Goal: Check status: Check status

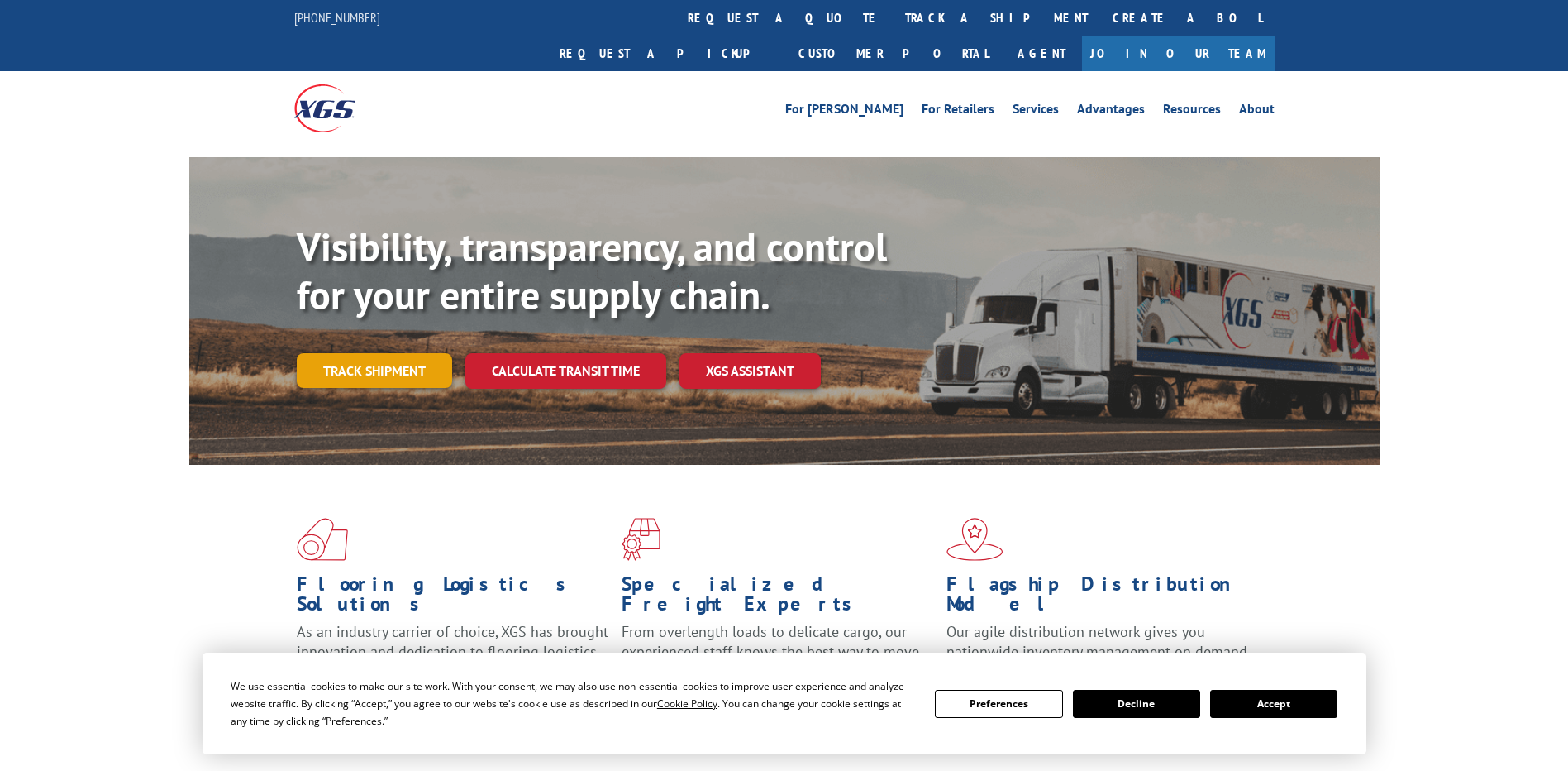
click at [418, 353] on link "Track shipment" at bounding box center [374, 370] width 155 height 34
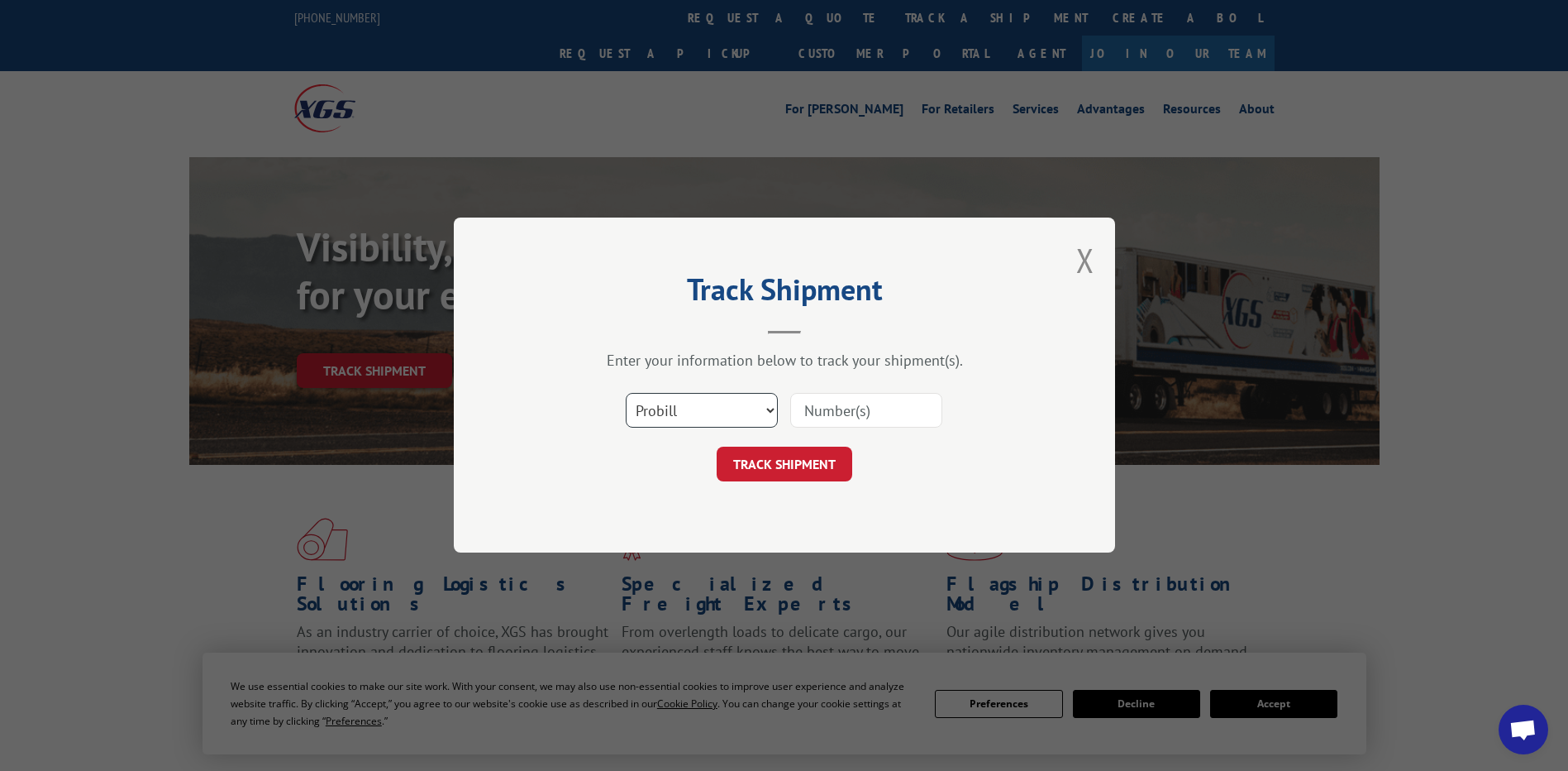
click at [755, 403] on select "Select category... Probill BOL PO" at bounding box center [701, 411] width 152 height 34
select select "po"
click at [625, 394] on select "Select category... Probill BOL PO" at bounding box center [701, 411] width 152 height 34
paste input "30544839"
click at [839, 401] on input "30544839" at bounding box center [865, 411] width 152 height 34
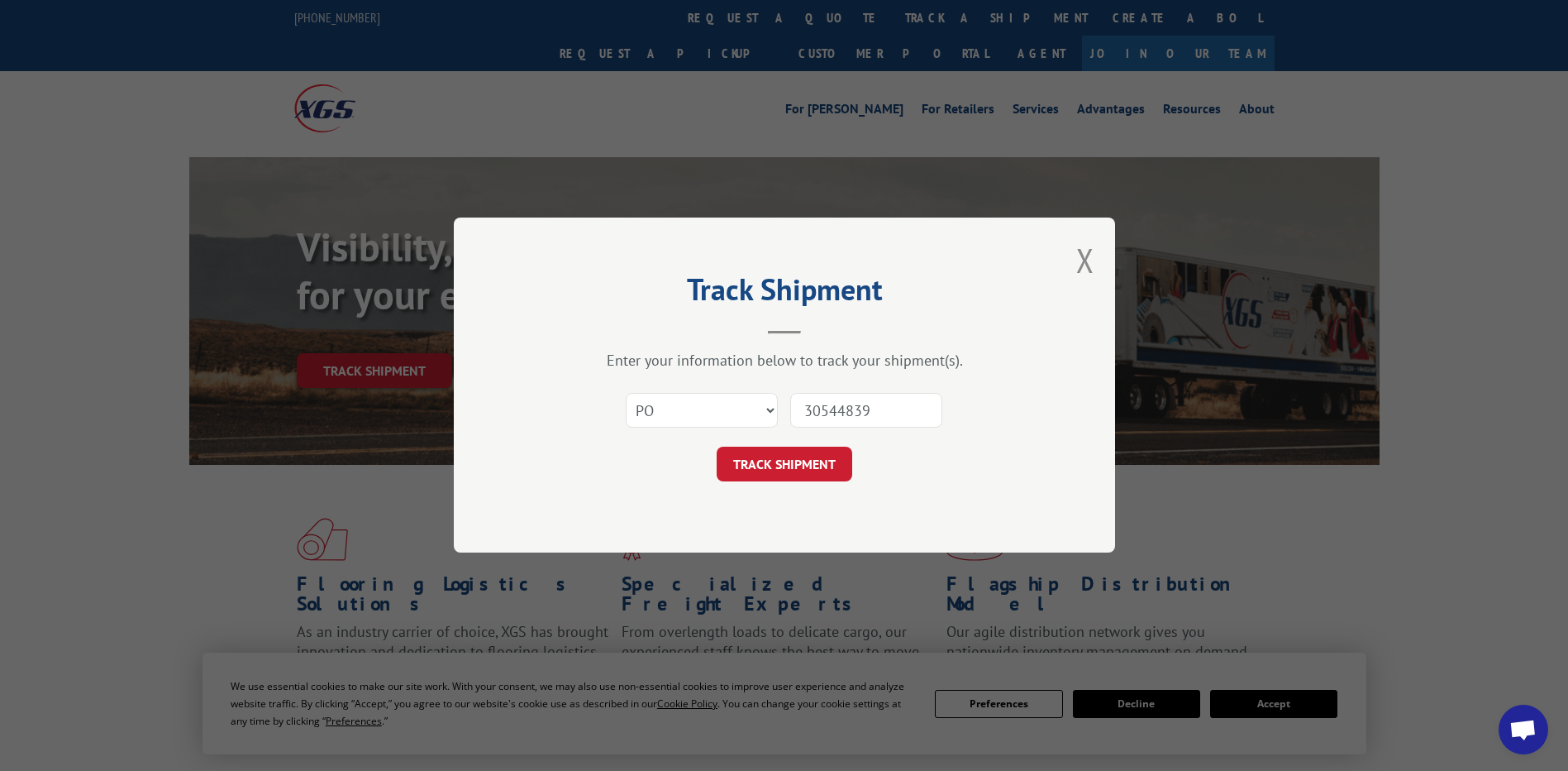
type input "30544839"
click button "TRACK SHIPMENT" at bounding box center [784, 464] width 135 height 34
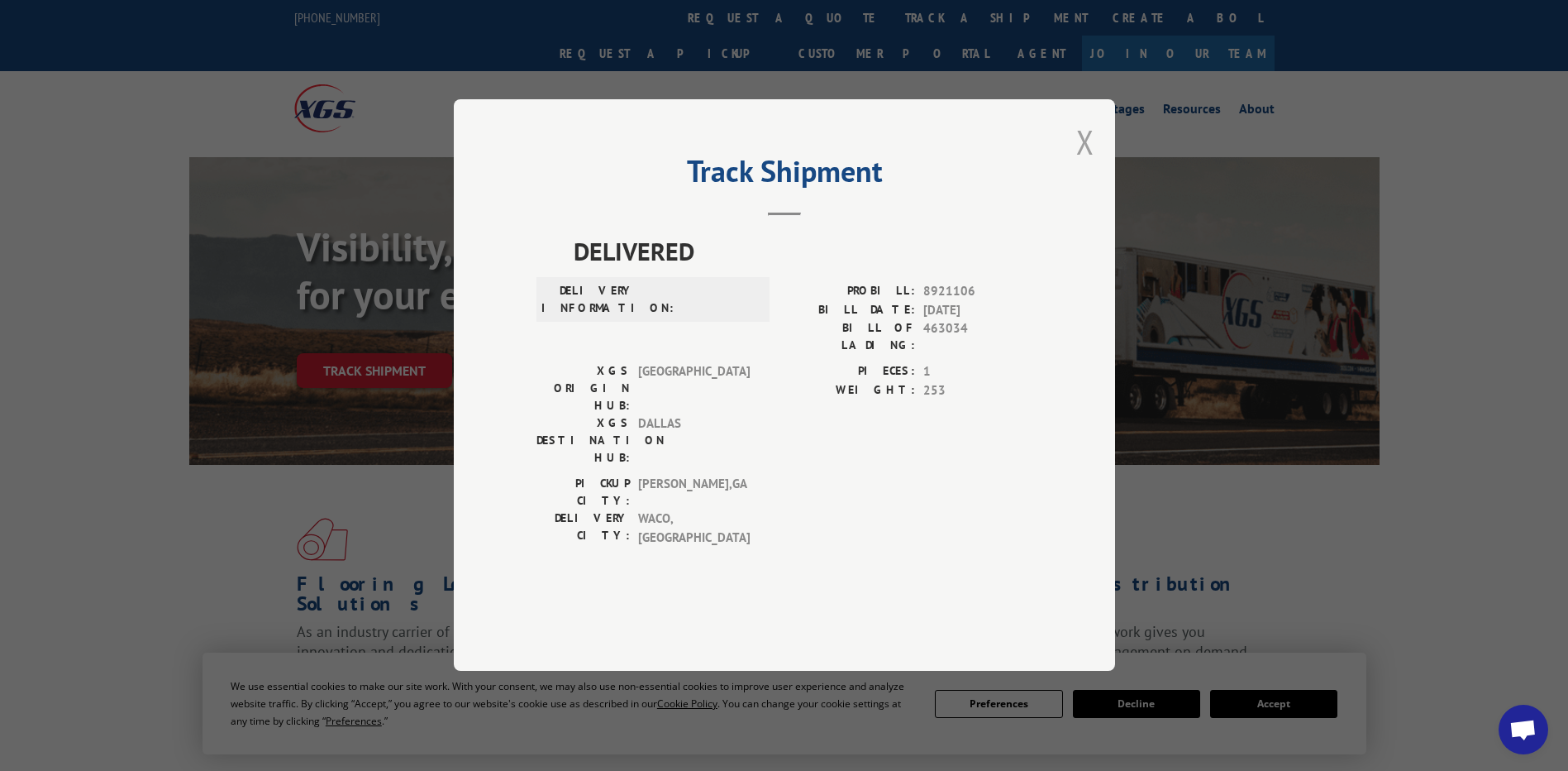
click at [1079, 164] on button "Close modal" at bounding box center [1085, 142] width 18 height 44
